Goal: Task Accomplishment & Management: Use online tool/utility

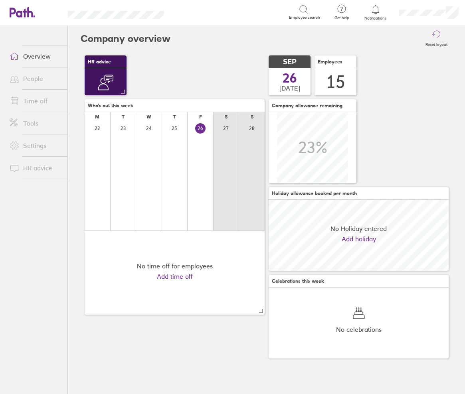
scroll to position [71, 71]
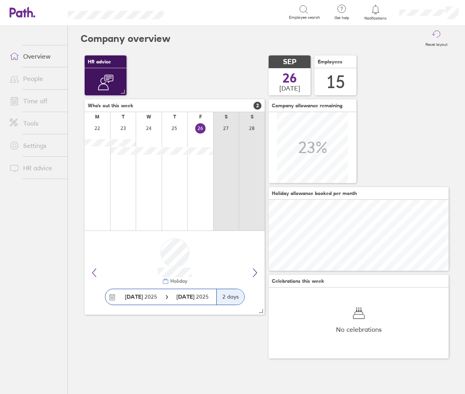
click at [36, 147] on link "Settings" at bounding box center [35, 146] width 64 height 16
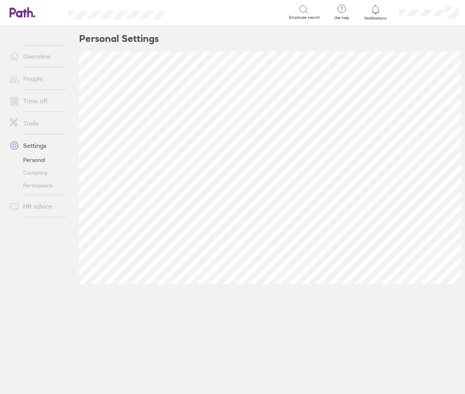
click at [26, 171] on link "Company" at bounding box center [35, 172] width 64 height 13
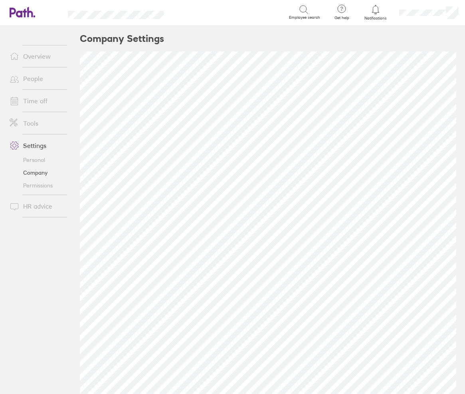
click at [36, 186] on link "Permissions" at bounding box center [35, 185] width 64 height 13
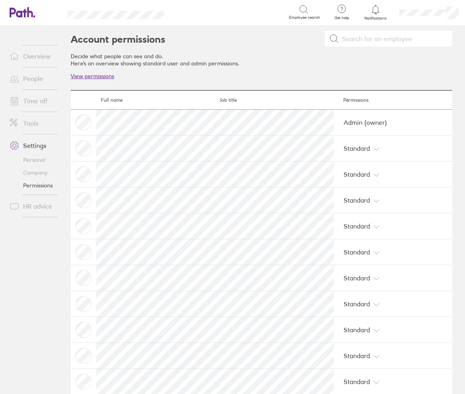
click at [29, 157] on link "Personal" at bounding box center [35, 160] width 64 height 13
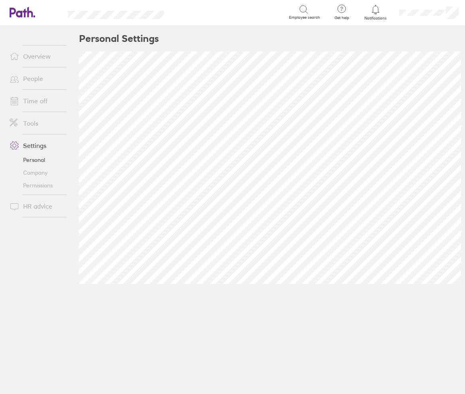
click at [34, 123] on link "Tools" at bounding box center [35, 123] width 64 height 16
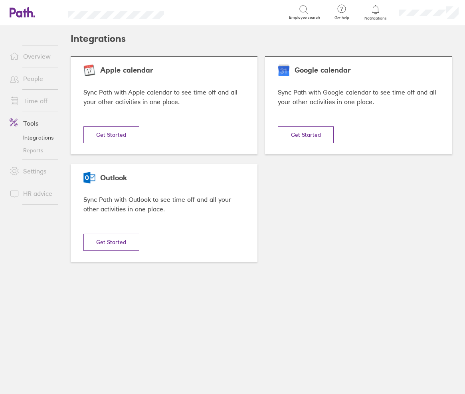
click at [35, 104] on link "Time off" at bounding box center [35, 101] width 64 height 16
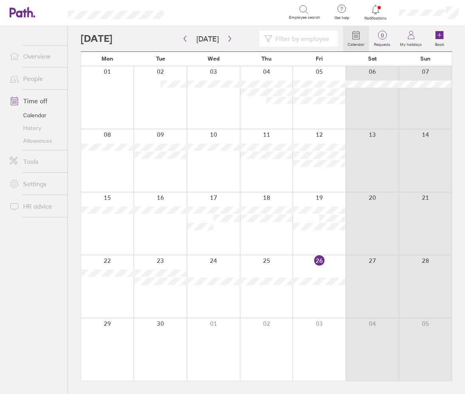
click at [34, 162] on link "Tools" at bounding box center [35, 162] width 64 height 16
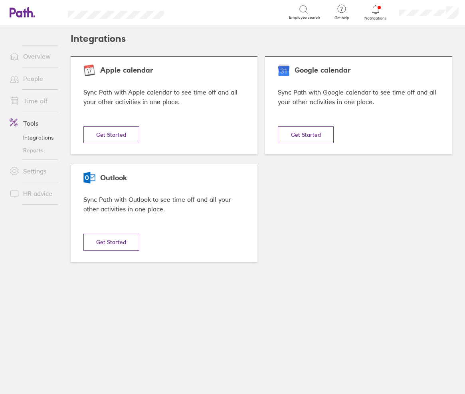
click at [38, 152] on link "Reports" at bounding box center [35, 150] width 64 height 13
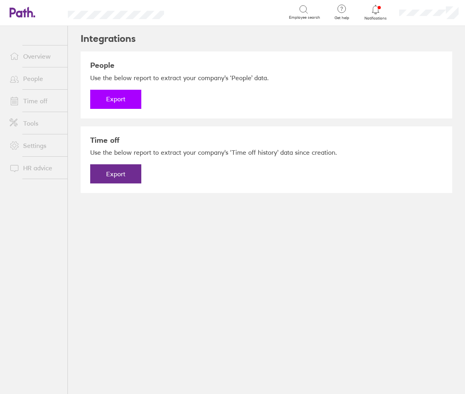
click at [115, 101] on button "Export" at bounding box center [115, 99] width 51 height 19
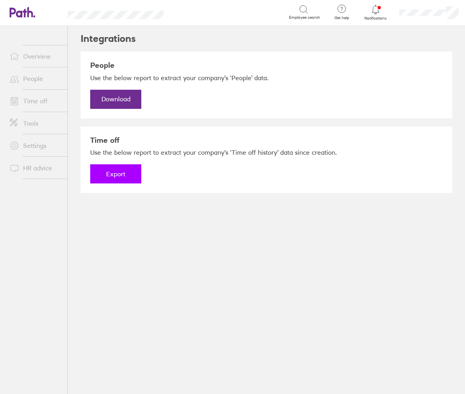
click at [107, 175] on button "Export" at bounding box center [115, 173] width 51 height 19
click at [109, 172] on link "Download" at bounding box center [115, 173] width 51 height 19
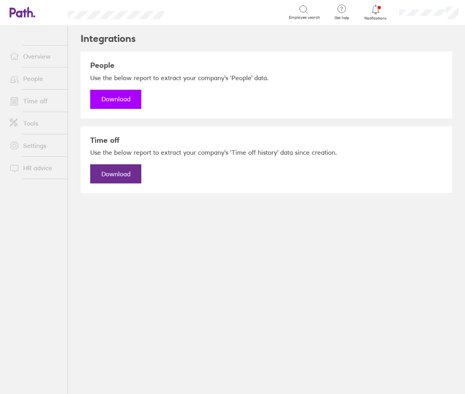
click at [123, 96] on link "Download" at bounding box center [115, 99] width 51 height 19
